Goal: Task Accomplishment & Management: Use online tool/utility

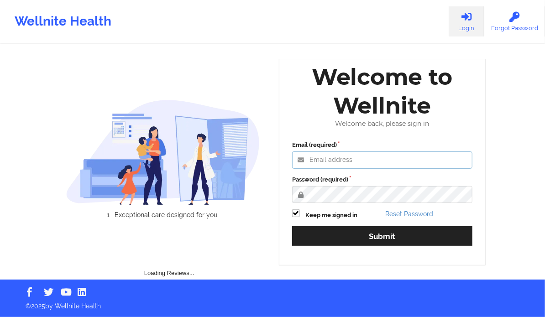
drag, startPoint x: 395, startPoint y: 204, endPoint x: 391, endPoint y: 199, distance: 6.8
click at [391, 169] on input "Email (required)" at bounding box center [382, 160] width 180 height 17
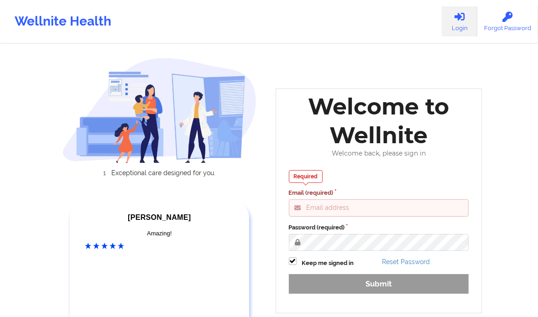
type input "[PERSON_NAME][EMAIL_ADDRESS][DOMAIN_NAME]"
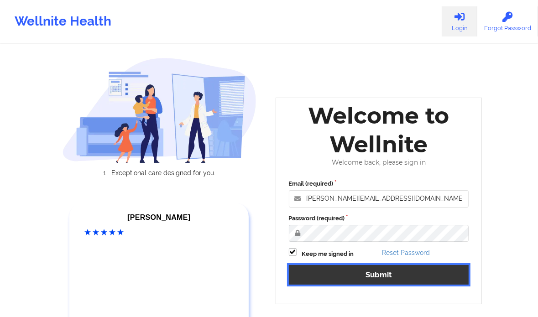
click at [367, 275] on button "Submit" at bounding box center [379, 275] width 180 height 20
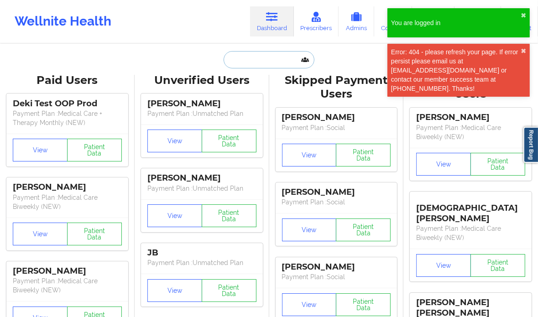
click at [272, 60] on input "text" at bounding box center [269, 59] width 90 height 17
paste input "[PHONE_NUMBER]"
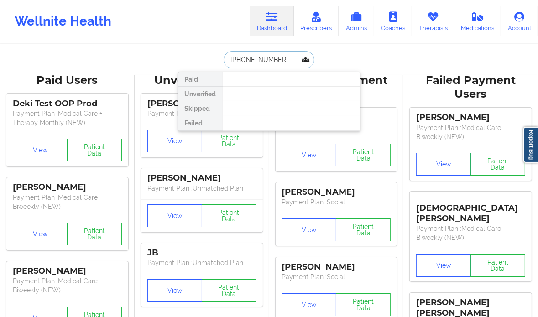
click at [227, 57] on input "[PHONE_NUMBER]" at bounding box center [269, 59] width 90 height 17
click at [250, 63] on input "8174494994" at bounding box center [269, 59] width 90 height 17
paste input "[PHONE_NUMBER]"
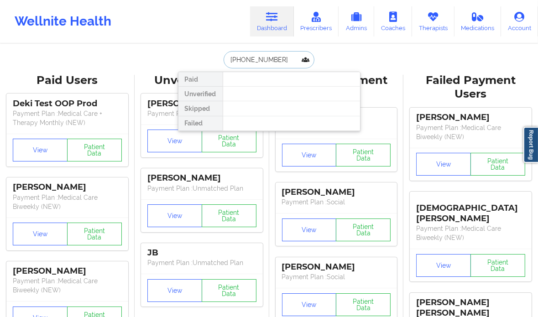
click at [232, 62] on input "[PHONE_NUMBER]" at bounding box center [269, 59] width 90 height 17
type input "7037989400"
click at [232, 62] on input "7037989400" at bounding box center [269, 59] width 90 height 17
